Goal: Information Seeking & Learning: Learn about a topic

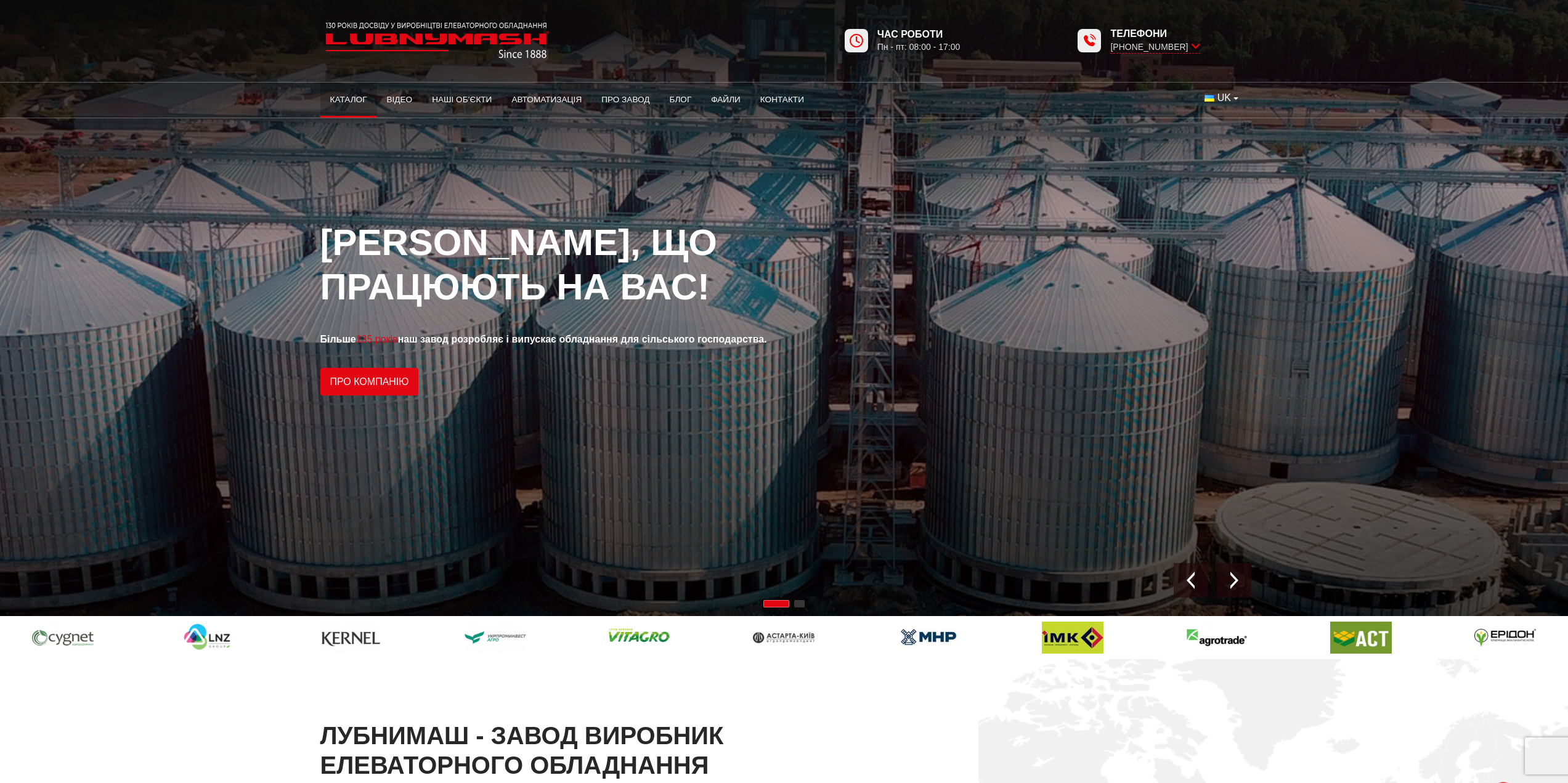
click at [352, 99] on link "Каталог" at bounding box center [348, 99] width 57 height 27
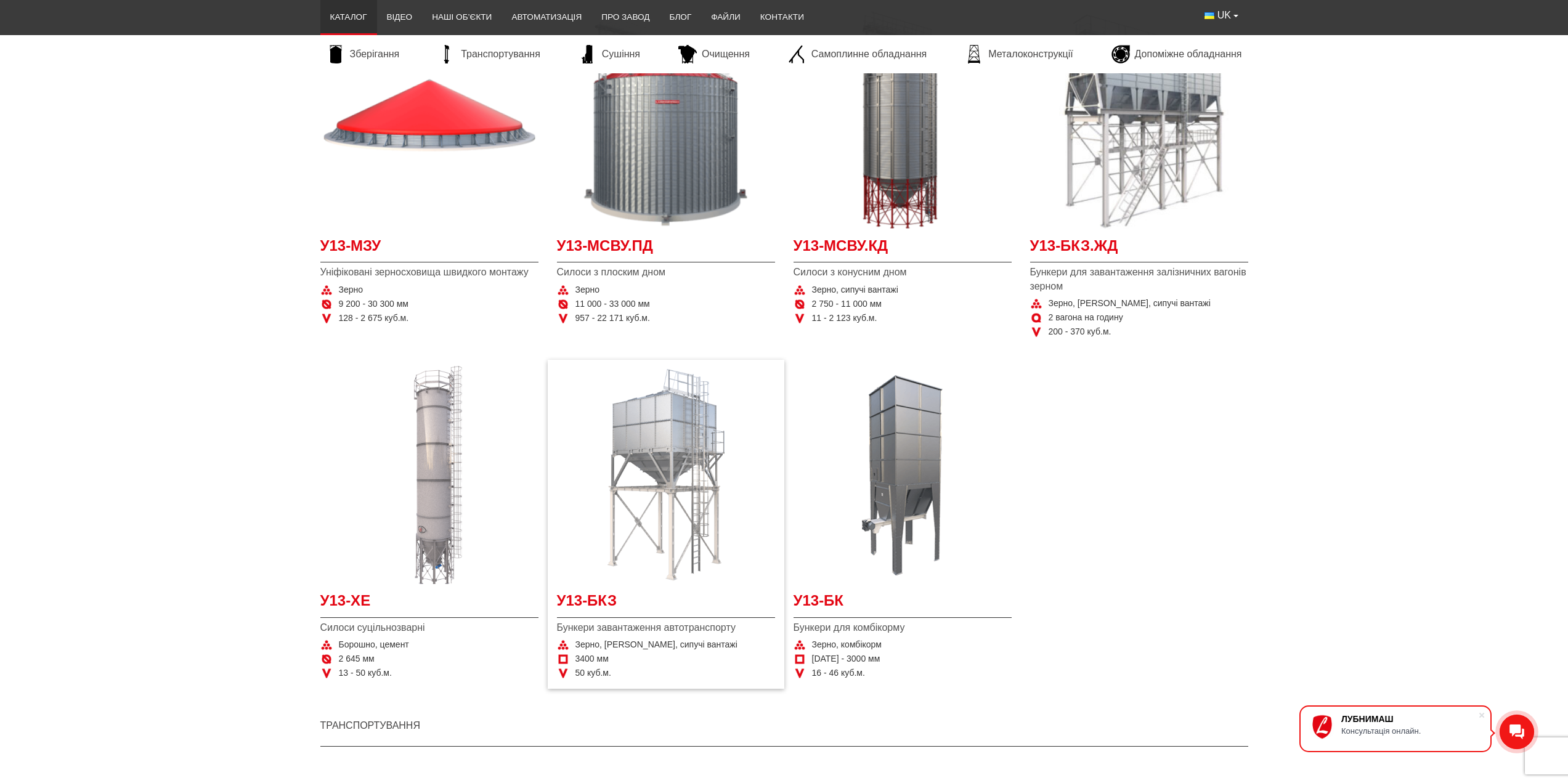
scroll to position [308, 0]
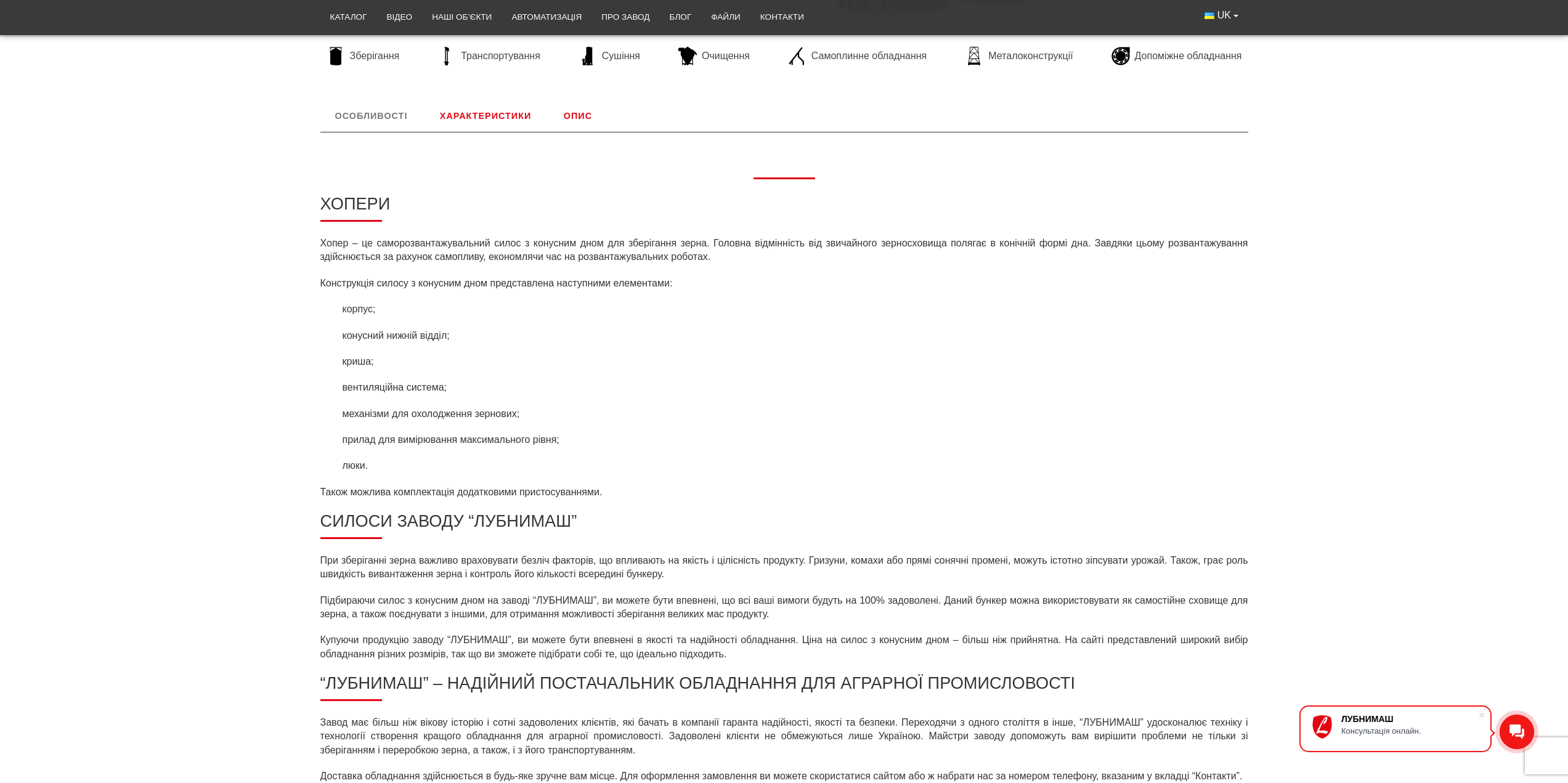
scroll to position [366, 0]
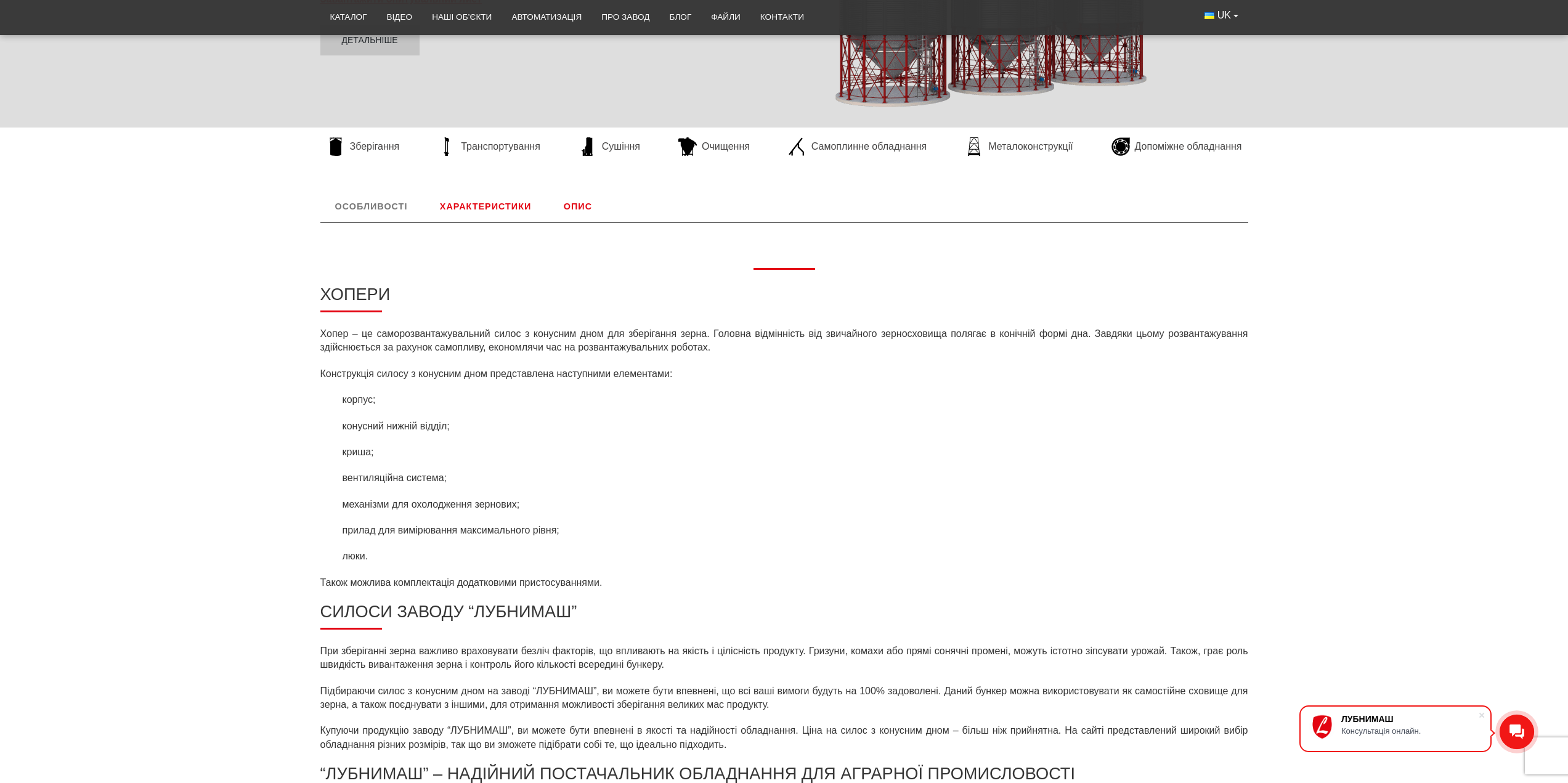
click at [492, 210] on link "Характеристики" at bounding box center [485, 206] width 121 height 32
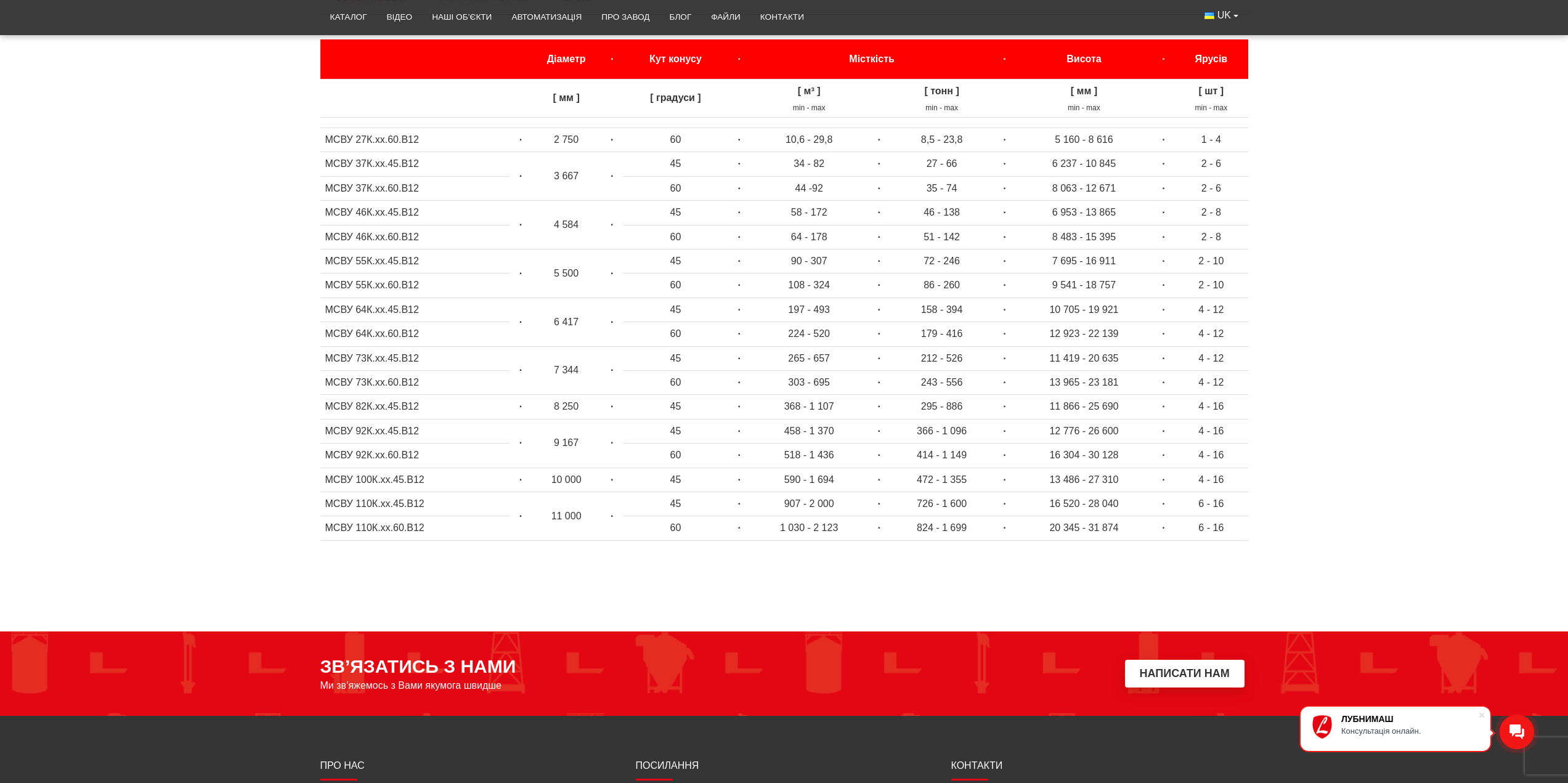
scroll to position [575, 0]
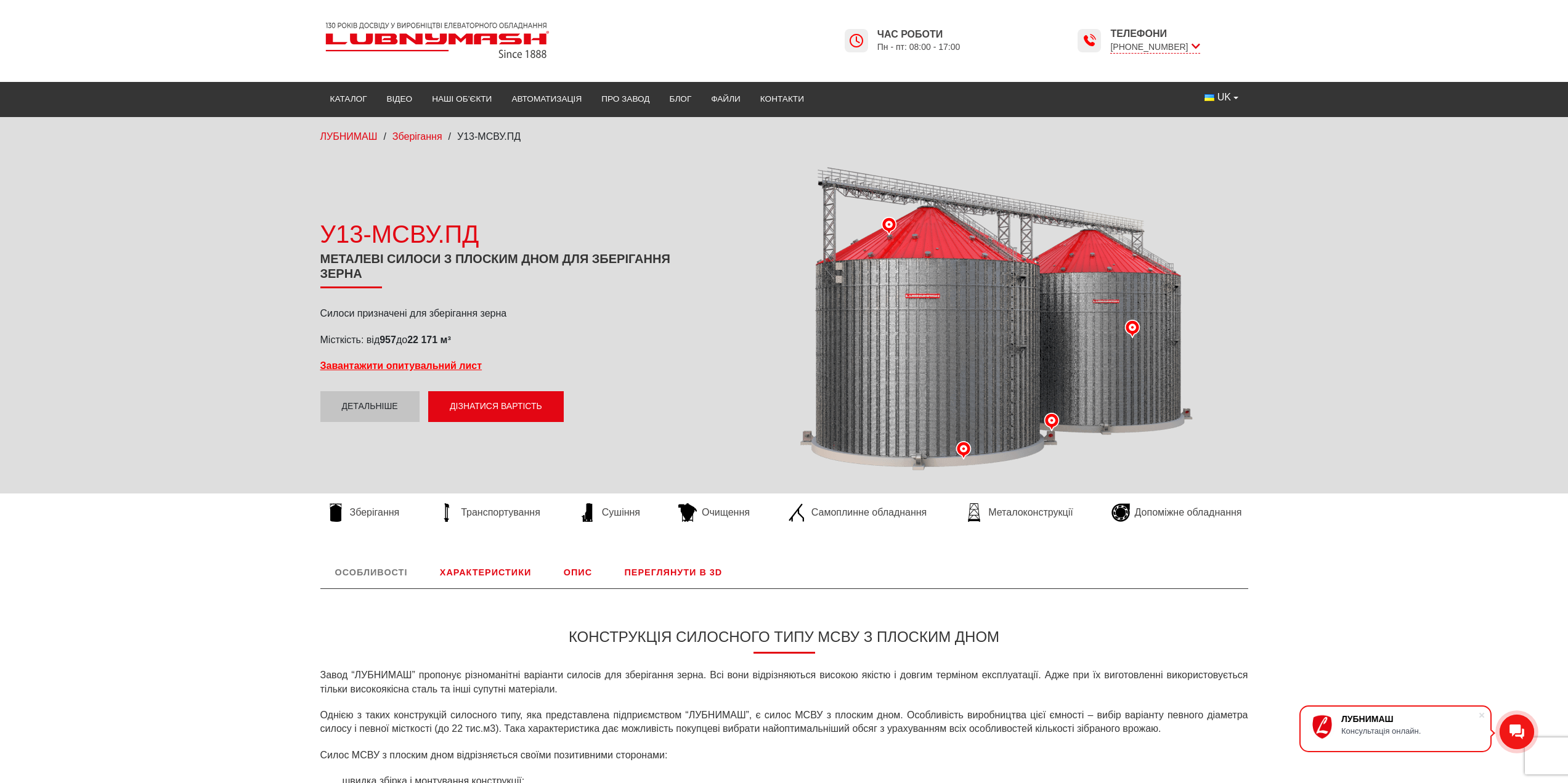
click at [478, 573] on link "Характеристики" at bounding box center [485, 572] width 121 height 32
